Goal: Task Accomplishment & Management: Use online tool/utility

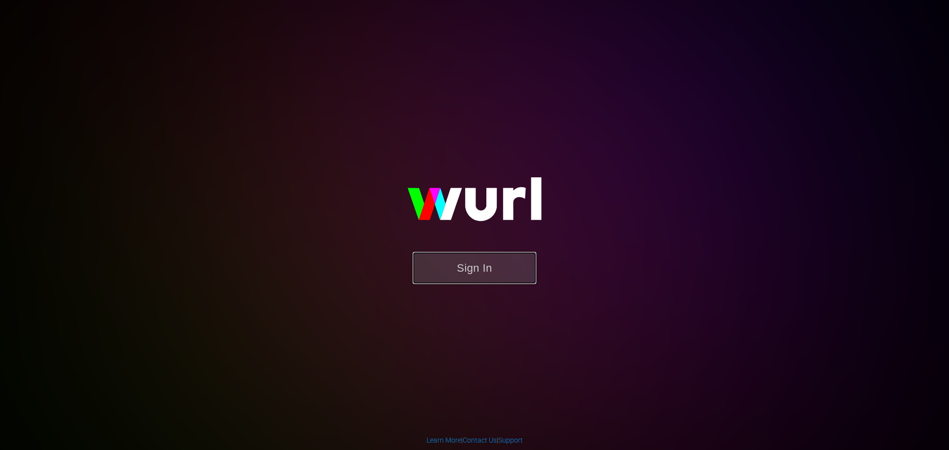
click at [468, 271] on button "Sign In" at bounding box center [475, 268] width 124 height 32
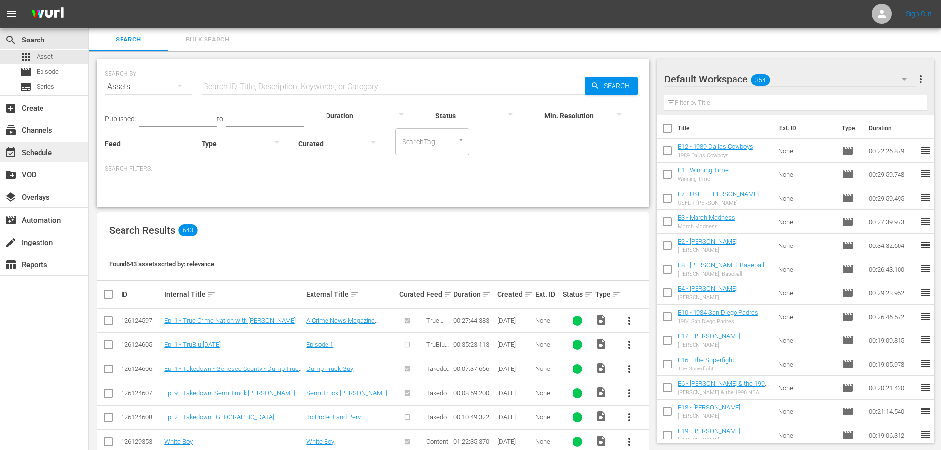
click at [66, 153] on div "event_available Schedule" at bounding box center [44, 152] width 88 height 20
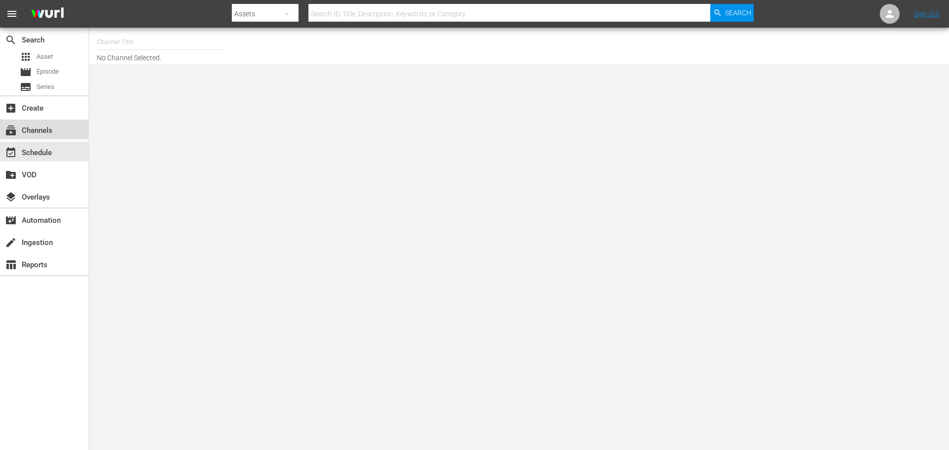
click at [62, 130] on div "subscriptions Channels" at bounding box center [44, 130] width 88 height 20
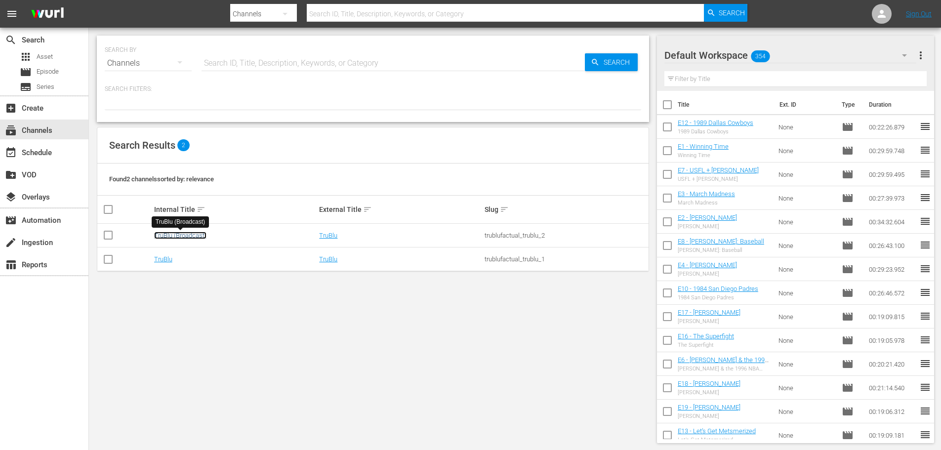
click at [198, 235] on link "TruBlu (Broadcast)" at bounding box center [180, 235] width 52 height 7
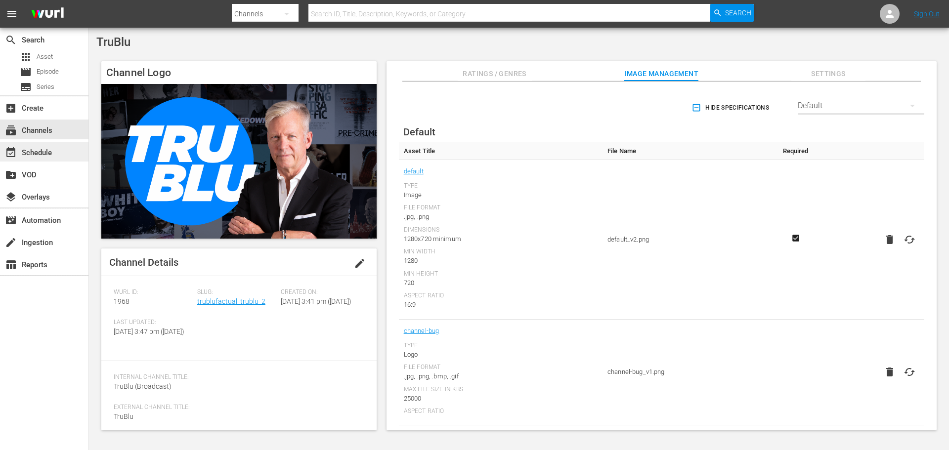
click at [57, 151] on div "event_available Schedule" at bounding box center [44, 152] width 88 height 20
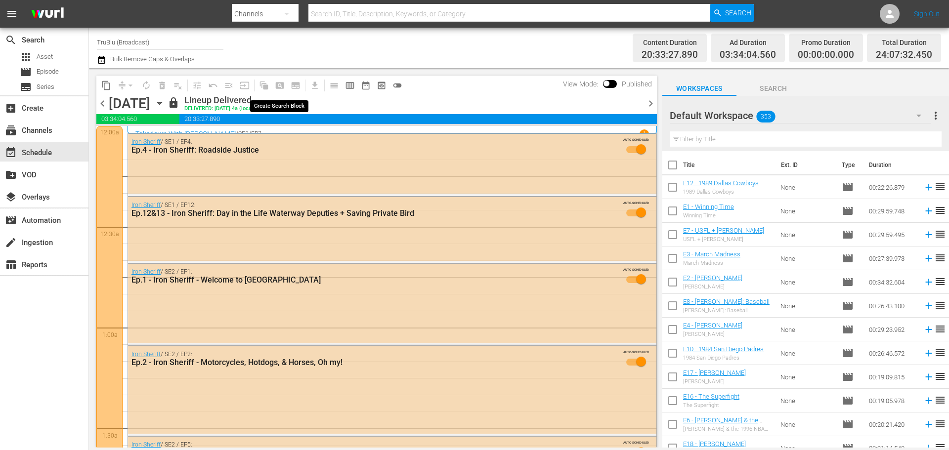
click at [281, 86] on span "pageview_outlined" at bounding box center [280, 86] width 16 height 16
click at [652, 106] on span "chevron_right" at bounding box center [650, 103] width 12 height 12
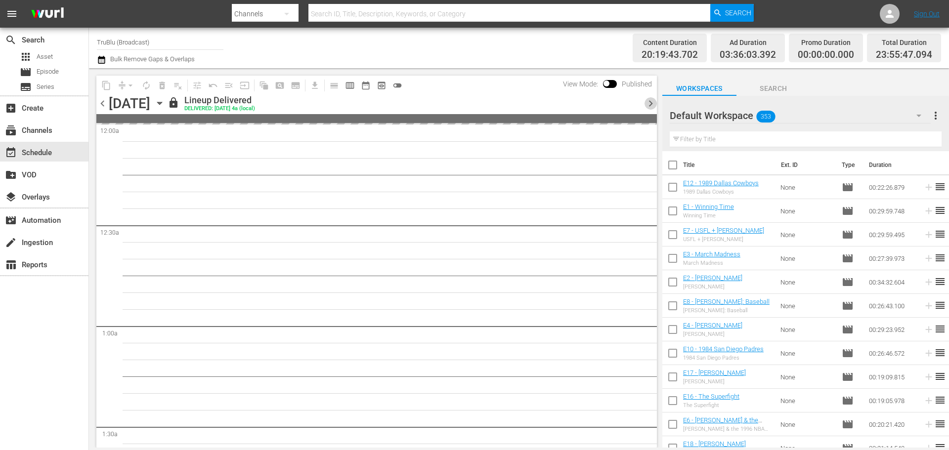
click at [652, 105] on span "chevron_right" at bounding box center [650, 103] width 12 height 12
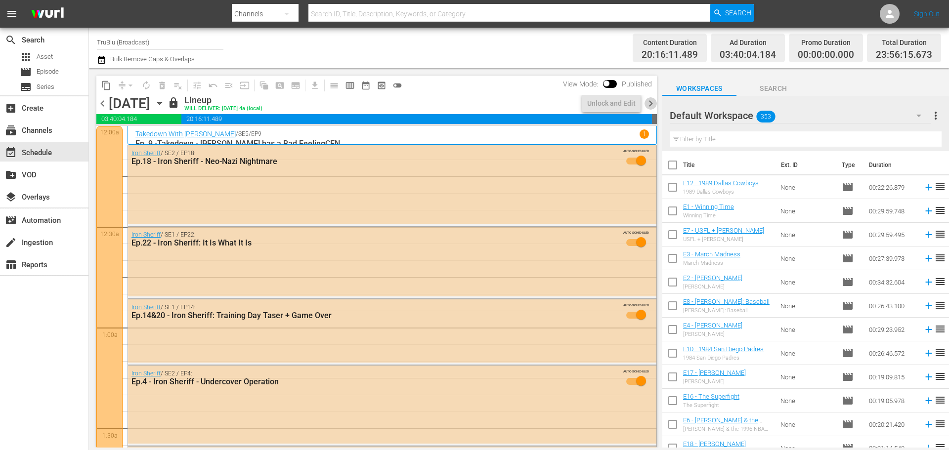
click at [651, 105] on span "chevron_right" at bounding box center [650, 103] width 12 height 12
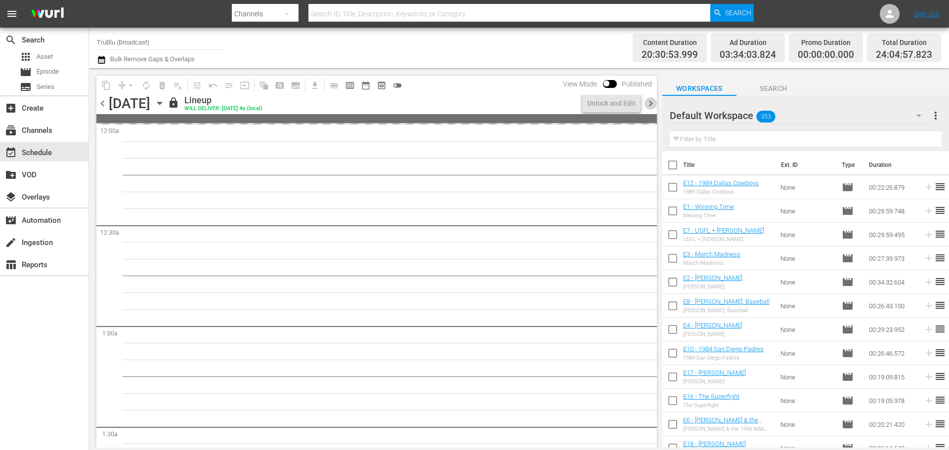
click at [651, 105] on span "chevron_right" at bounding box center [650, 103] width 12 height 12
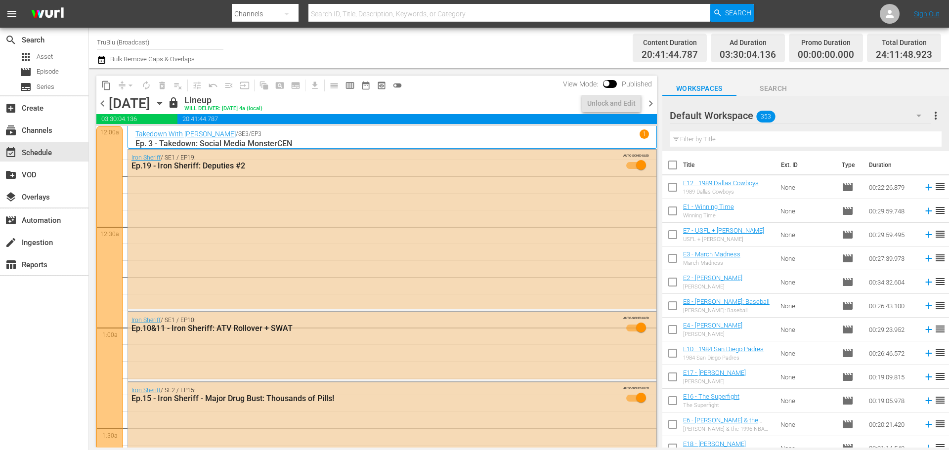
click at [165, 104] on icon "button" at bounding box center [159, 103] width 11 height 11
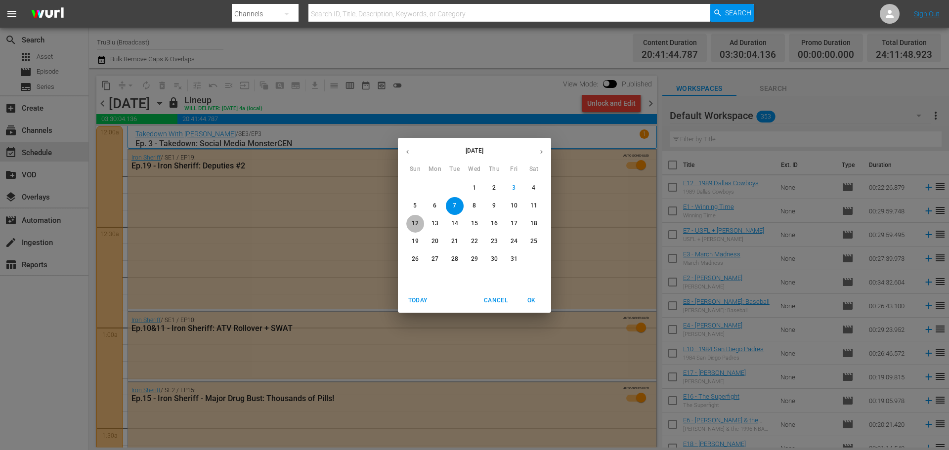
click at [418, 223] on p "12" at bounding box center [415, 223] width 7 height 8
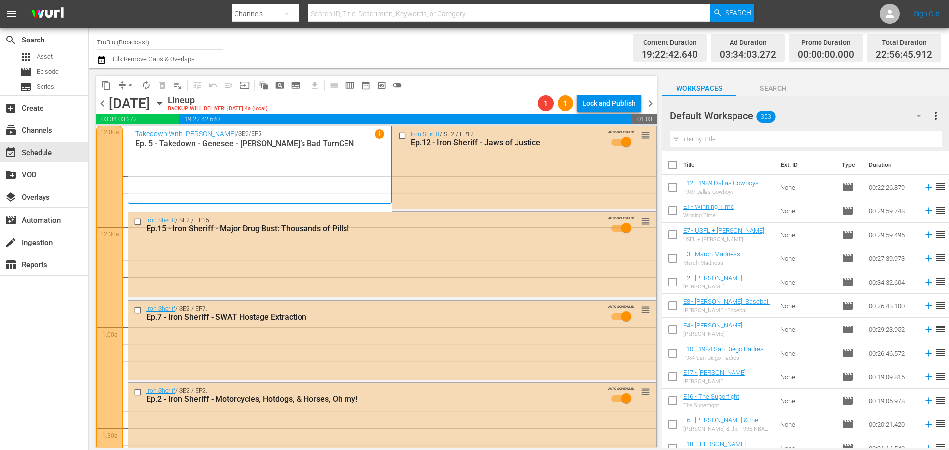
click at [110, 170] on div at bounding box center [109, 327] width 26 height 403
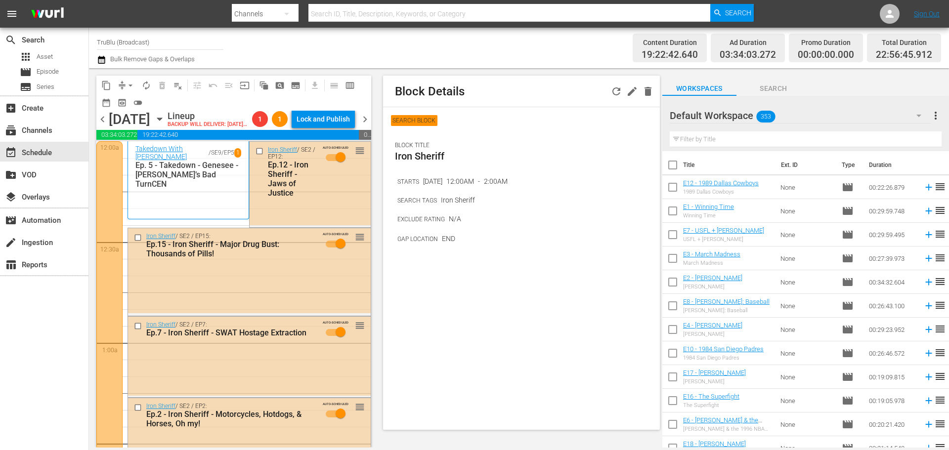
click at [369, 126] on span "chevron_right" at bounding box center [365, 119] width 12 height 12
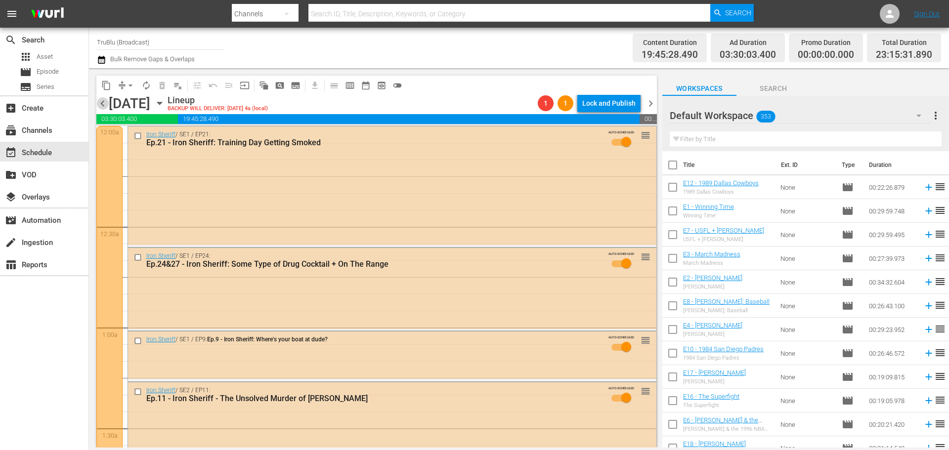
click at [104, 108] on span "chevron_left" at bounding box center [102, 103] width 12 height 12
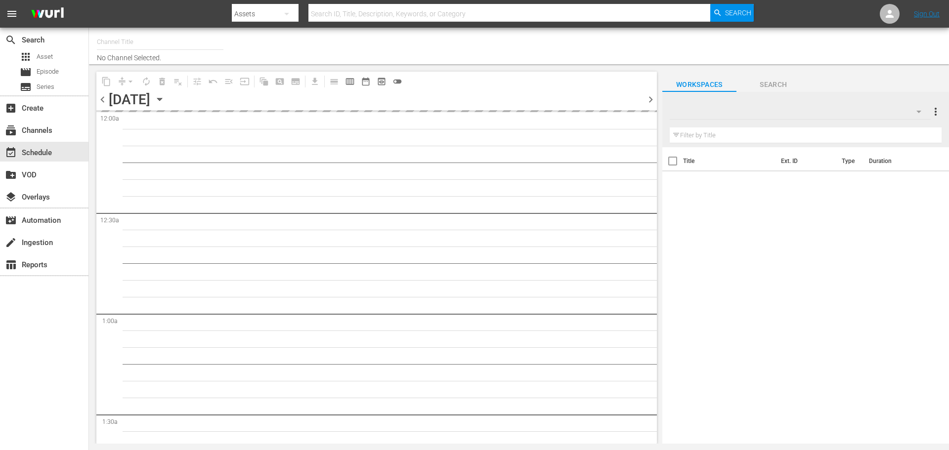
type input "TruBlu (Broadcast) (1968)"
